Goal: Check status: Check status

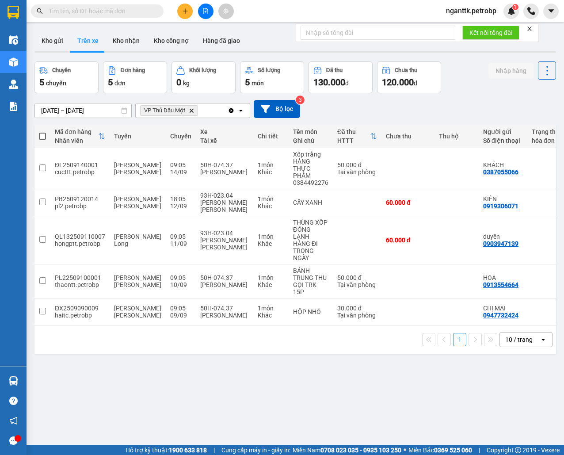
click at [91, 13] on input "text" at bounding box center [101, 11] width 104 height 10
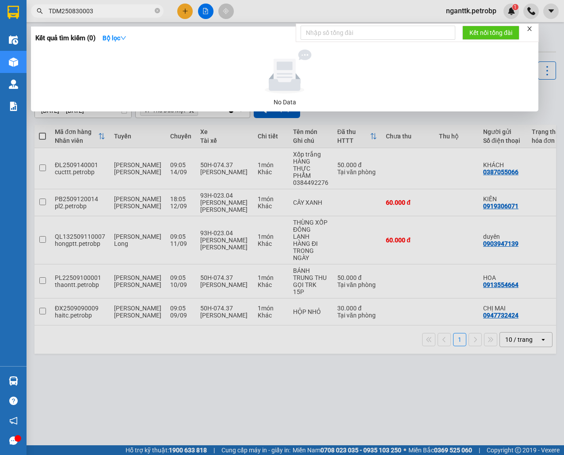
click at [82, 13] on input "TDM250830003" at bounding box center [101, 11] width 104 height 10
click at [80, 14] on input "TDM25083000003" at bounding box center [101, 11] width 104 height 10
click at [88, 11] on input "TDM25083000003" at bounding box center [101, 11] width 104 height 10
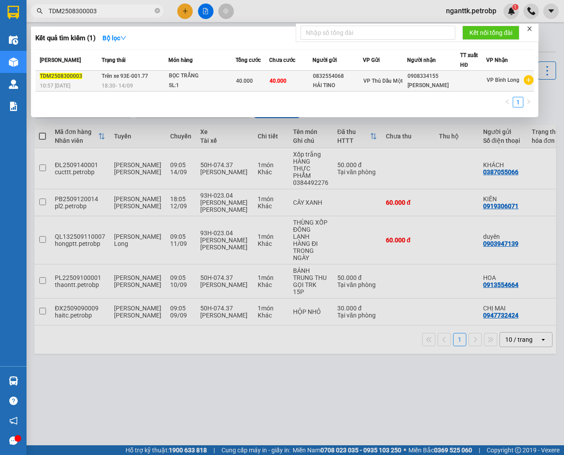
type input "TDM2508300003"
click at [140, 82] on div "18:30 - 14/09" at bounding box center [135, 86] width 66 height 10
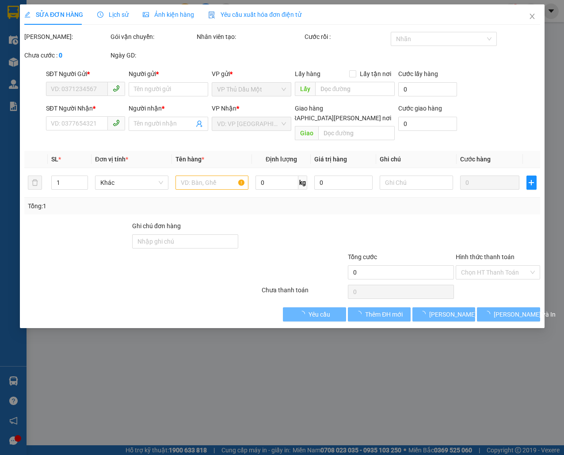
type input "0832554068"
type input "HẢI TINO"
type input "0908334155"
type input "NGỌC THUẬN"
type input "40.000"
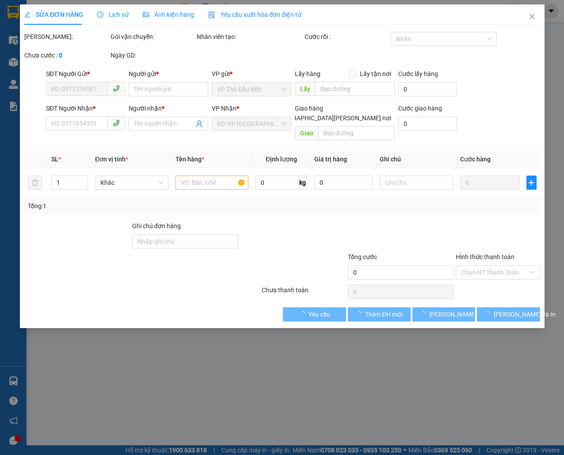
type input "40.000"
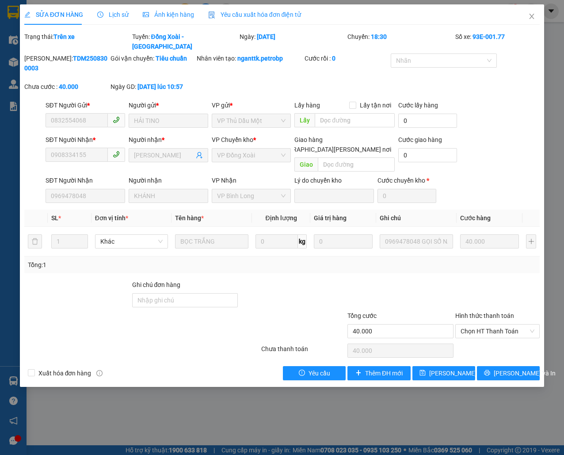
click at [106, 16] on span "Lịch sử" at bounding box center [112, 14] width 31 height 7
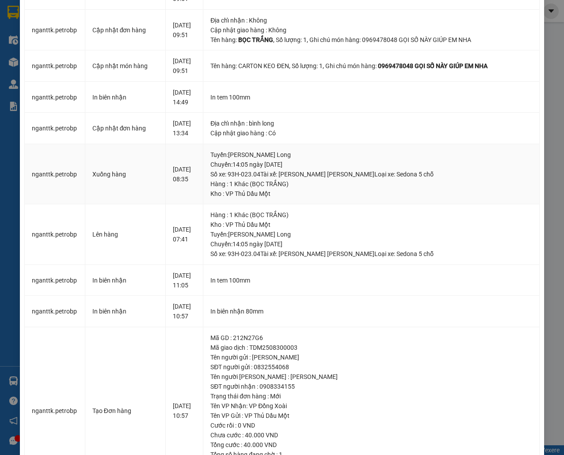
scroll to position [294, 0]
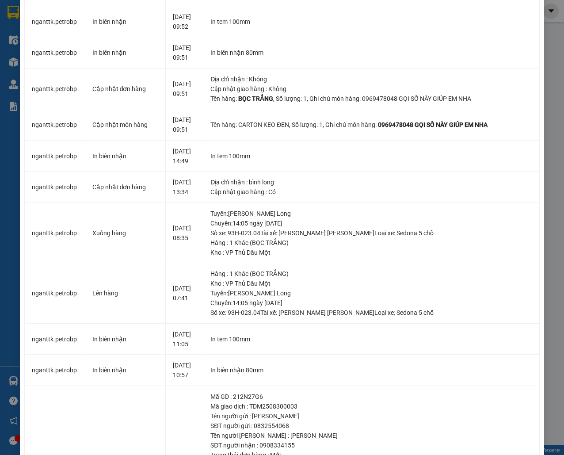
click at [7, 163] on div "SỬA ĐƠN HÀNG Lịch sử Ảnh kiện hàng Yêu cầu xuất hóa đơn điện tử Total Paid Fee …" at bounding box center [282, 227] width 564 height 455
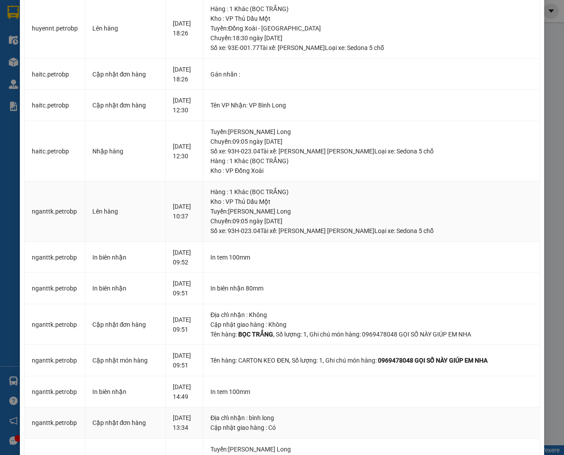
scroll to position [0, 0]
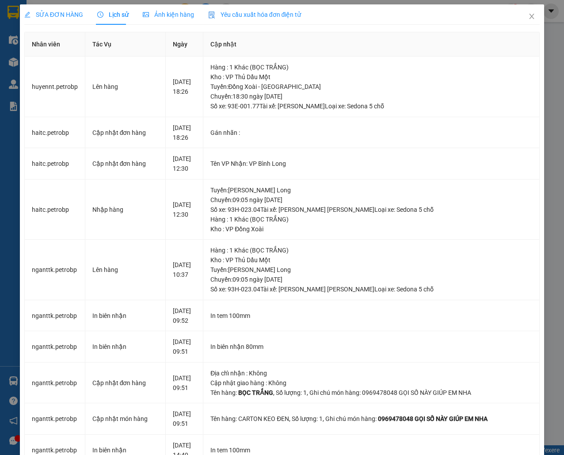
click at [13, 163] on div "SỬA ĐƠN HÀNG Lịch sử Ảnh kiện hàng Yêu cầu xuất hóa đơn điện tử Total Paid Fee …" at bounding box center [282, 227] width 564 height 455
click at [519, 15] on span "Close" at bounding box center [531, 16] width 25 height 25
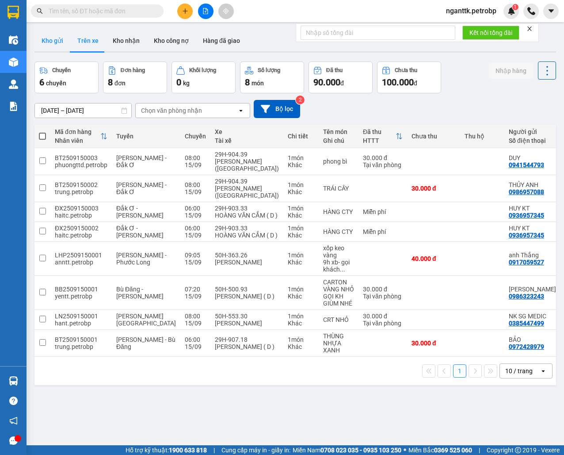
click at [43, 43] on button "Kho gửi" at bounding box center [52, 40] width 36 height 21
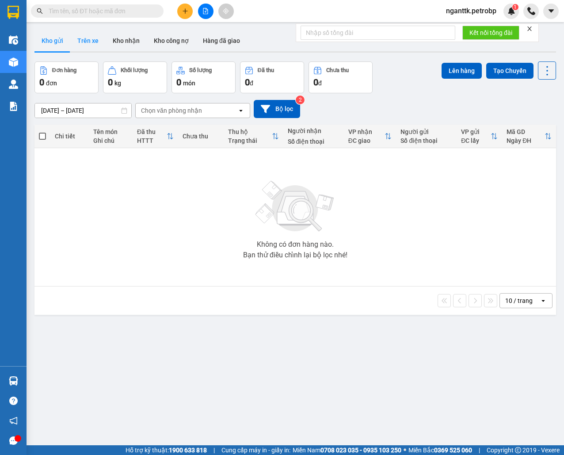
click at [82, 40] on button "Trên xe" at bounding box center [87, 40] width 35 height 21
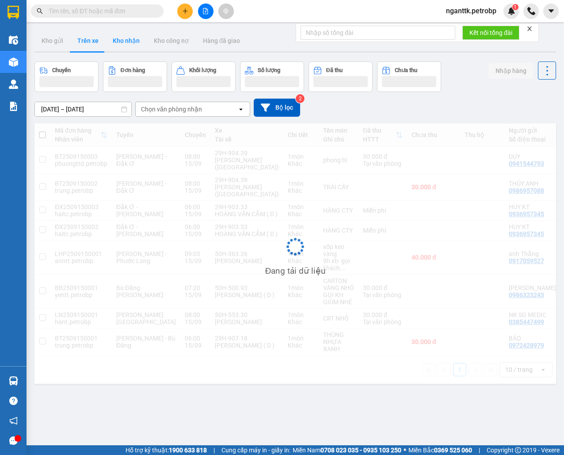
click at [122, 41] on button "Kho nhận" at bounding box center [126, 40] width 41 height 21
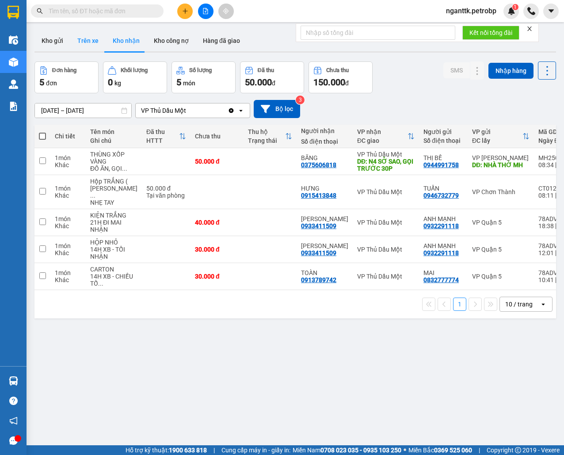
click at [84, 46] on button "Trên xe" at bounding box center [87, 40] width 35 height 21
type input "15/09/2025 – 15/09/2025"
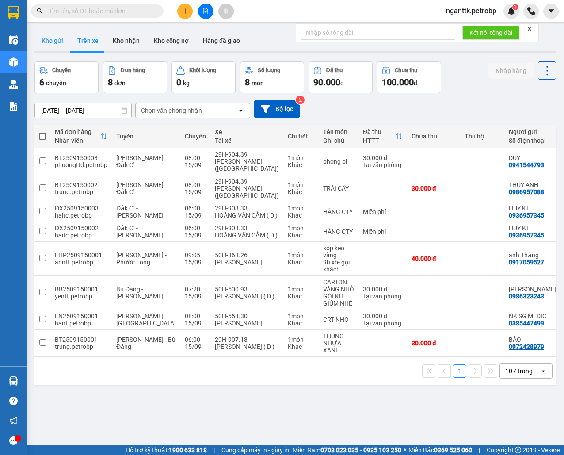
click at [48, 39] on button "Kho gửi" at bounding box center [52, 40] width 36 height 21
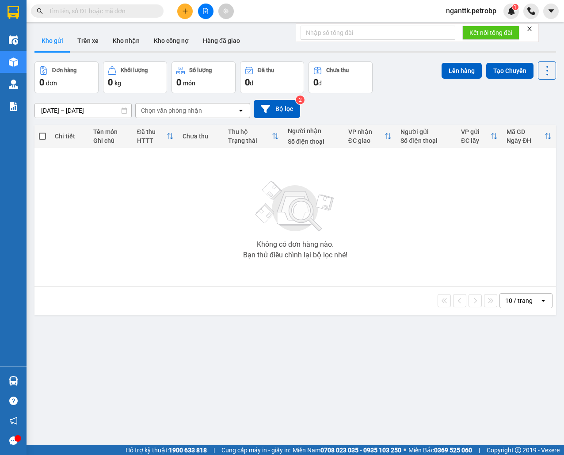
click at [186, 282] on div "Không có đơn hàng nào. Bạn thử điều chỉnh lại bộ lọc nhé!" at bounding box center [295, 217] width 513 height 133
